Goal: Task Accomplishment & Management: Complete application form

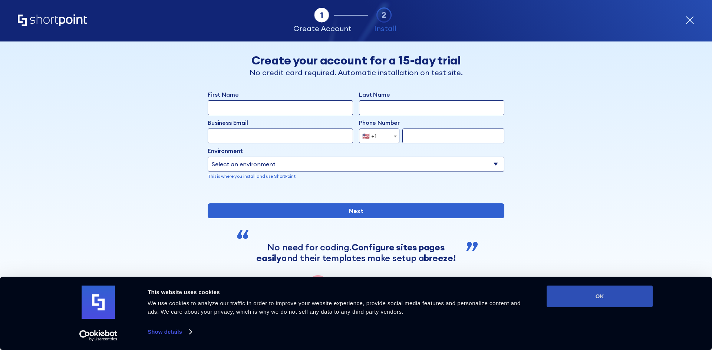
click at [613, 295] on button "OK" at bounding box center [600, 297] width 106 height 22
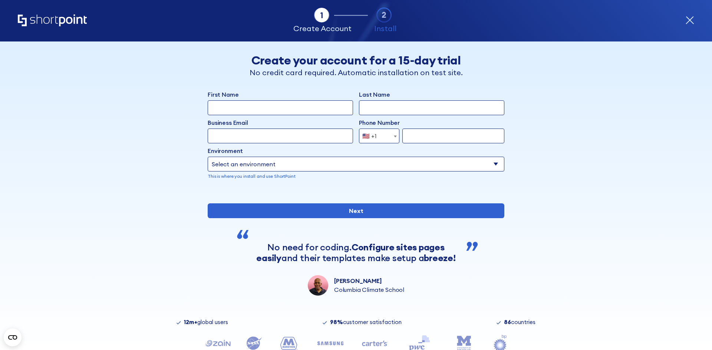
click at [245, 106] on input "First Name" at bounding box center [280, 107] width 145 height 15
type input "[PERSON_NAME]"
click at [393, 113] on input "Last Name" at bounding box center [431, 107] width 145 height 15
click at [287, 138] on input "Business Email" at bounding box center [280, 136] width 145 height 15
type input "[PERSON_NAME][EMAIL_ADDRESS][DOMAIN_NAME]"
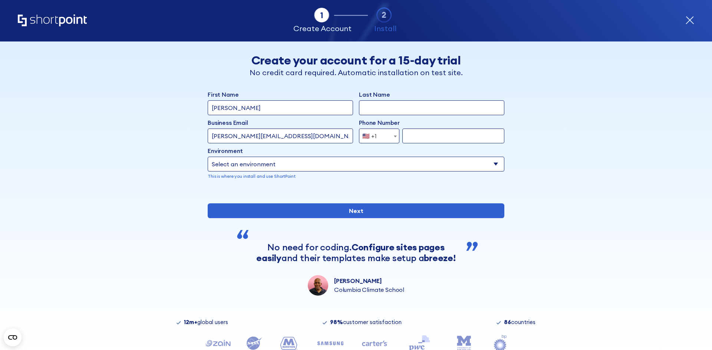
click at [387, 139] on span "🇺🇸 +1" at bounding box center [379, 136] width 40 height 15
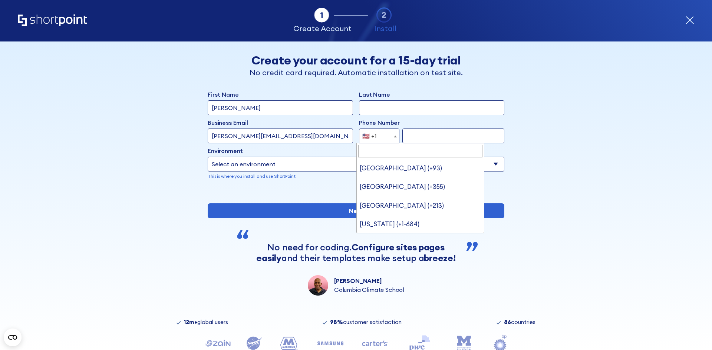
scroll to position [4142, 0]
click at [386, 154] on input "Search" at bounding box center [420, 151] width 125 height 13
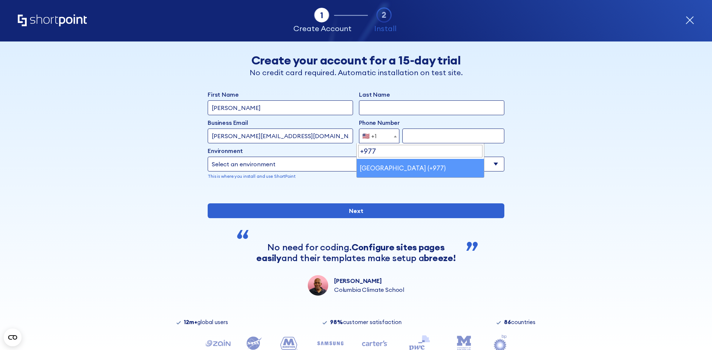
type input "+977"
select select "+977"
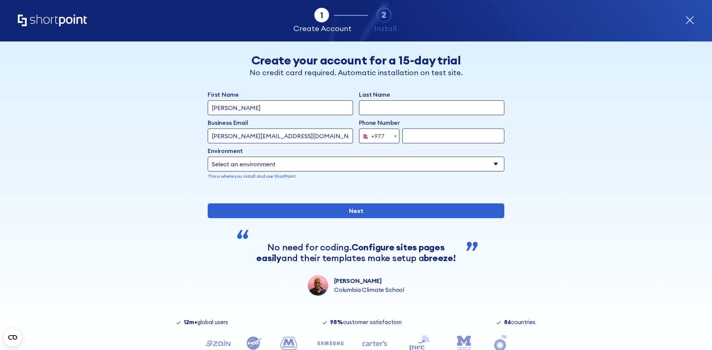
click at [412, 136] on input "form" at bounding box center [453, 136] width 102 height 15
type input "9860167460"
drag, startPoint x: 408, startPoint y: 163, endPoint x: 402, endPoint y: 166, distance: 6.5
click at [408, 163] on select "Select an environment Microsoft 365 SharePoint Online SharePoint 2019 (On-Premi…" at bounding box center [356, 164] width 297 height 15
select select "Microsoft 365"
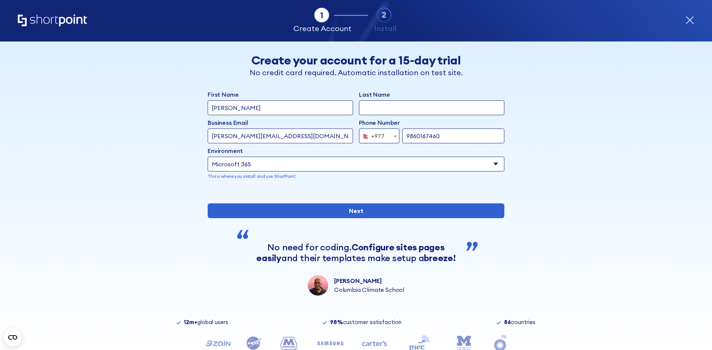
click at [208, 157] on select "Select an environment Microsoft 365 SharePoint Online SharePoint 2019 (On-Premi…" at bounding box center [356, 164] width 297 height 15
click at [394, 192] on div "form" at bounding box center [356, 192] width 297 height 0
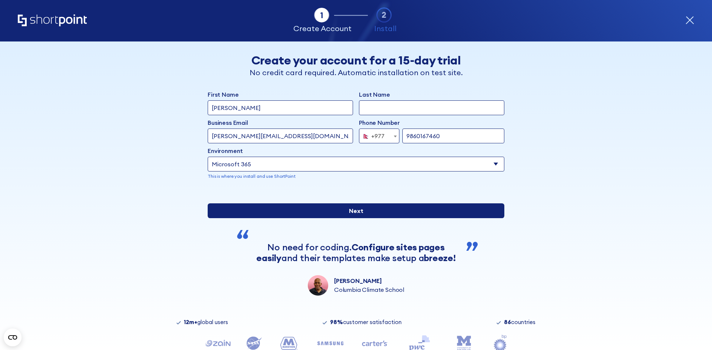
drag, startPoint x: 365, startPoint y: 238, endPoint x: 383, endPoint y: 228, distance: 20.4
click at [365, 218] on input "Next" at bounding box center [356, 211] width 297 height 15
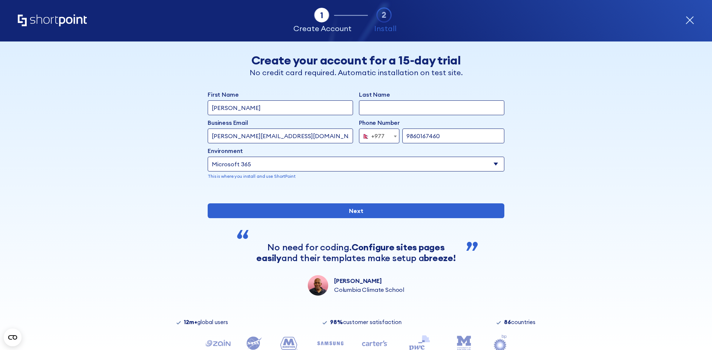
click at [379, 106] on input "Last Name" at bounding box center [431, 107] width 145 height 15
type input "[PERSON_NAME]"
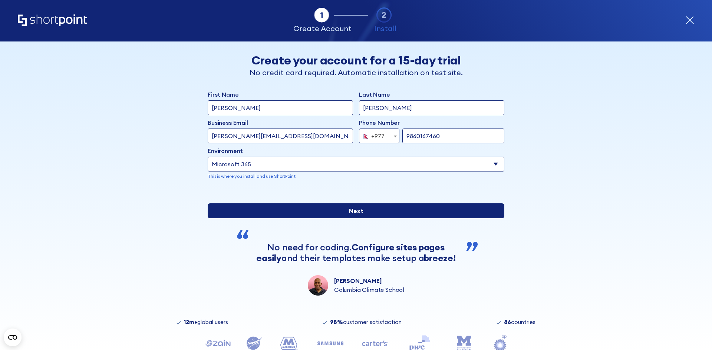
click at [384, 218] on input "Next" at bounding box center [356, 211] width 297 height 15
